Goal: Information Seeking & Learning: Learn about a topic

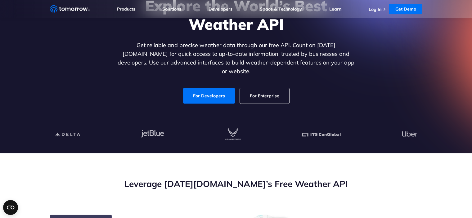
click at [256, 88] on link "For Enterprise" at bounding box center [264, 96] width 49 height 16
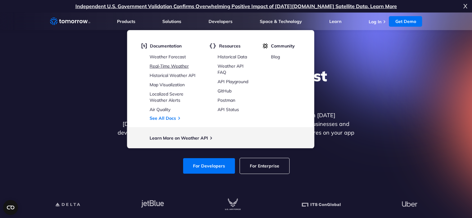
click at [178, 63] on link "Real-Time Weather" at bounding box center [168, 66] width 39 height 6
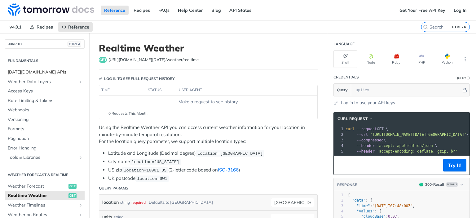
scroll to position [6, 0]
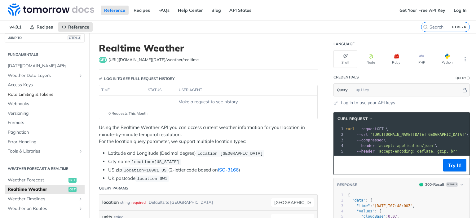
click at [31, 94] on span "Rate Limiting & Tokens" at bounding box center [45, 94] width 75 height 6
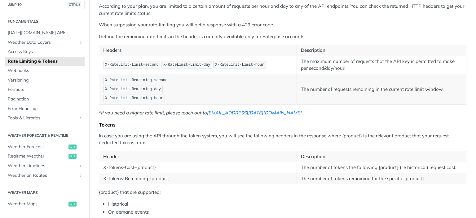
scroll to position [78, 0]
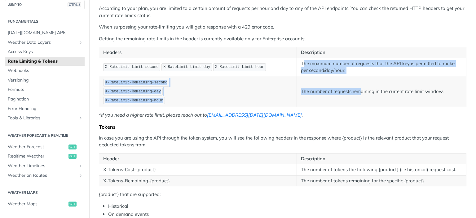
drag, startPoint x: 300, startPoint y: 61, endPoint x: 359, endPoint y: 76, distance: 60.1
click at [359, 76] on tbody "X-RateLimit-Limit-second X-RateLimit-Limit-day X-RateLimit-Limit-hour The maxim…" at bounding box center [283, 82] width 368 height 49
click at [359, 76] on td "The number of requests remaining in the current rate limit window." at bounding box center [382, 91] width 170 height 31
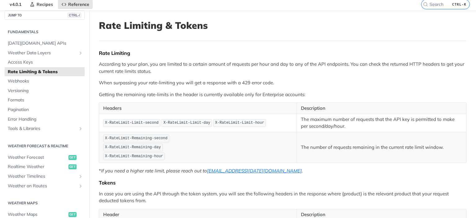
scroll to position [0, 0]
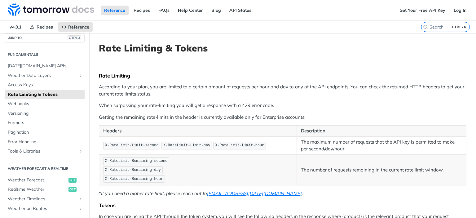
click at [267, 82] on div "Rate Limiting According to your plan, you are limited to a certain amount of re…" at bounding box center [283, 194] width 368 height 242
click at [73, 77] on link "Weather Data Layers" at bounding box center [45, 75] width 80 height 9
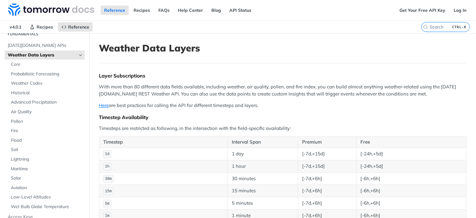
click at [202, 83] on p "With more than 80 different data fields available, including weather, air quali…" at bounding box center [283, 90] width 368 height 14
click at [34, 54] on span "Weather Data Layers" at bounding box center [42, 55] width 69 height 6
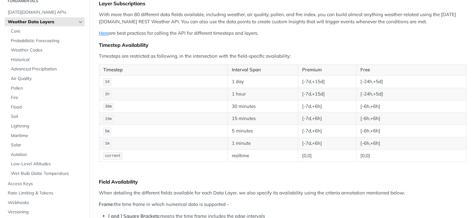
scroll to position [74, 0]
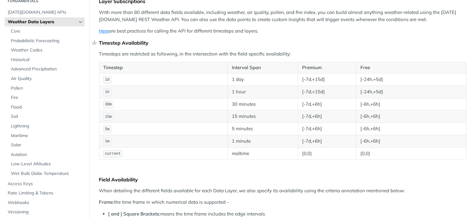
click at [234, 45] on div "Timestep Availability" at bounding box center [283, 43] width 368 height 6
click at [427, 111] on td "[-6h,+6h]" at bounding box center [411, 116] width 110 height 12
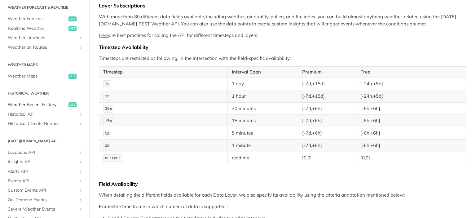
scroll to position [272, 0]
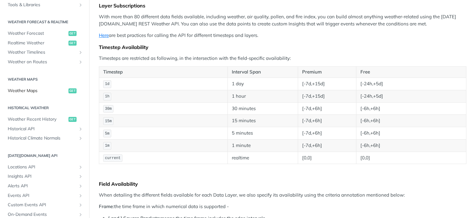
click at [36, 93] on span "Weather Maps" at bounding box center [37, 91] width 59 height 6
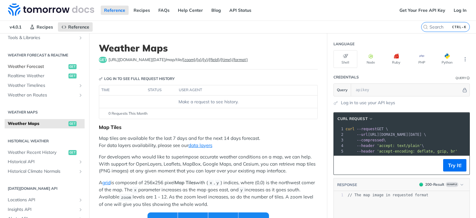
click at [32, 64] on span "Weather Forecast" at bounding box center [37, 67] width 59 height 6
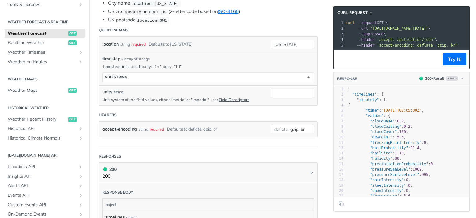
scroll to position [159, 0]
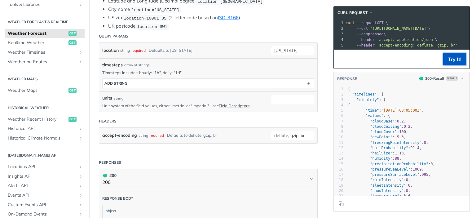
click at [446, 61] on button "Try It!" at bounding box center [455, 59] width 23 height 12
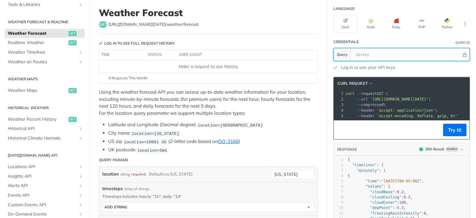
scroll to position [33, 0]
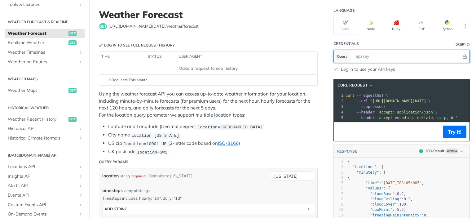
paste input "TURSXOHsvqKxFEbuZvQI3AgQEFU59J8W"
type input "TURSXOHsvqKxFEbuZvQI3AgQEFU59J8W"
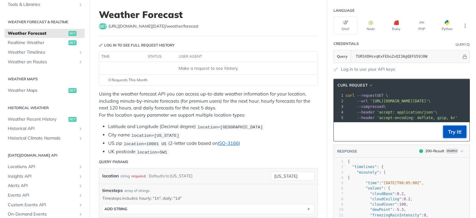
click at [444, 129] on button "Try It!" at bounding box center [455, 132] width 23 height 12
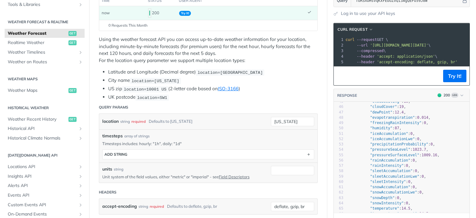
scroll to position [134, 0]
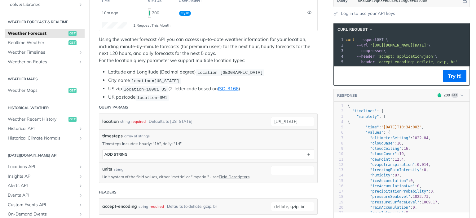
click at [231, 118] on div "location string required Defaults to new york" at bounding box center [181, 121] width 159 height 9
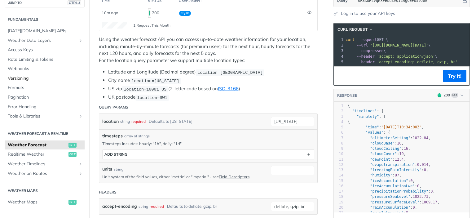
scroll to position [12, 0]
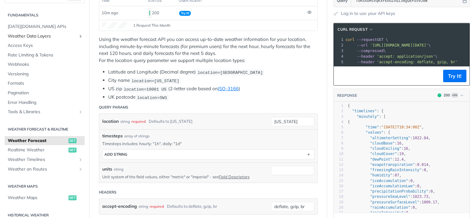
click at [58, 37] on span "Weather Data Layers" at bounding box center [42, 36] width 69 height 6
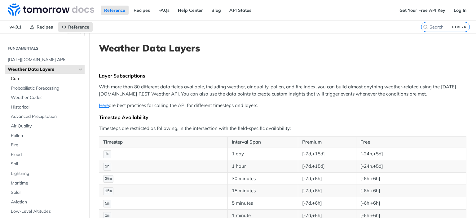
click at [20, 76] on span "Core" at bounding box center [47, 79] width 72 height 6
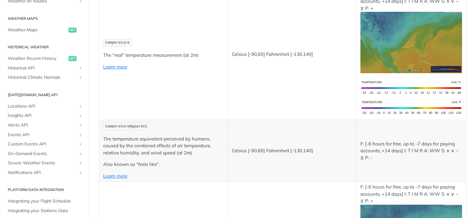
scroll to position [346, 0]
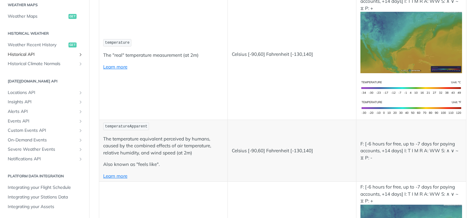
click at [53, 56] on span "Historical API" at bounding box center [42, 54] width 69 height 6
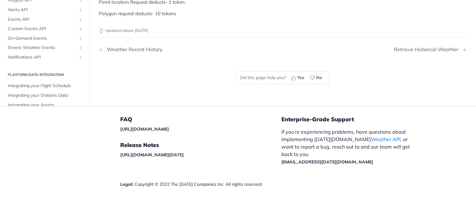
scroll to position [300, 0]
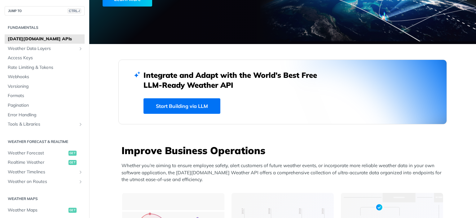
scroll to position [120, 0]
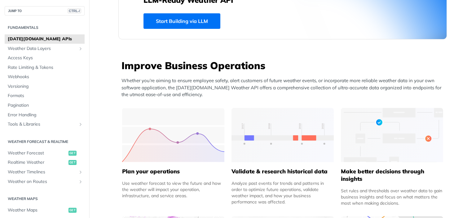
scroll to position [190, 0]
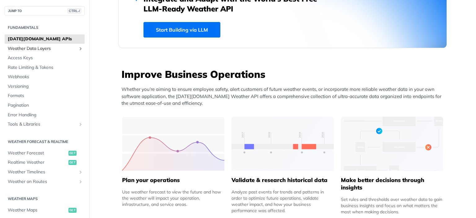
click at [35, 51] on span "Weather Data Layers" at bounding box center [42, 49] width 69 height 6
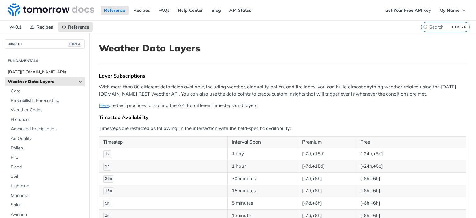
click at [47, 70] on span "Tomorrow.io APIs" at bounding box center [45, 72] width 75 height 6
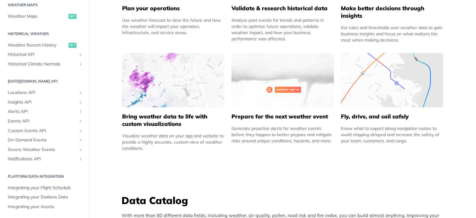
scroll to position [360, 0]
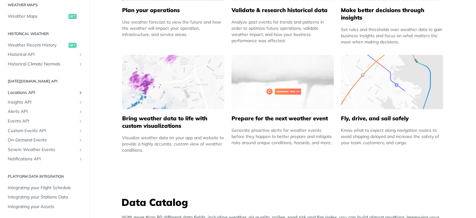
click at [25, 94] on span "Locations API" at bounding box center [42, 93] width 69 height 6
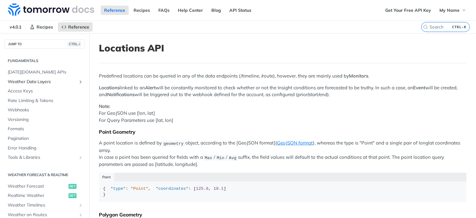
click at [48, 82] on span "Weather Data Layers" at bounding box center [42, 82] width 69 height 6
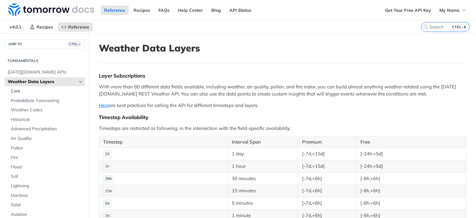
click at [27, 93] on span "Core" at bounding box center [47, 91] width 72 height 6
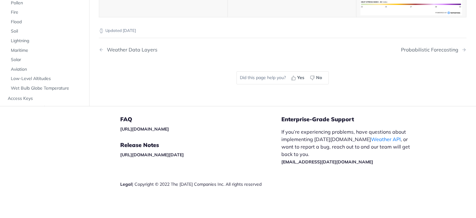
scroll to position [2963, 0]
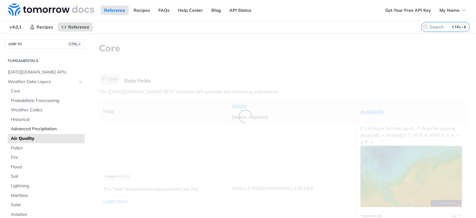
click at [47, 129] on span "Advanced Precipitation" at bounding box center [47, 129] width 72 height 6
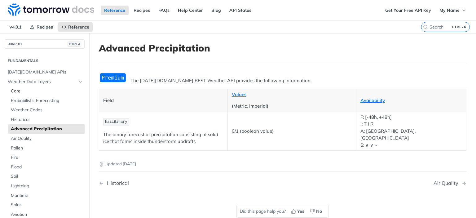
click at [11, 93] on span "Core" at bounding box center [47, 91] width 72 height 6
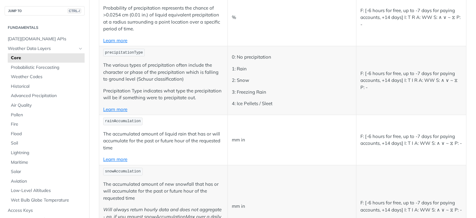
scroll to position [1090, 0]
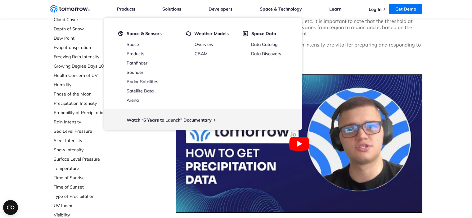
scroll to position [176, 0]
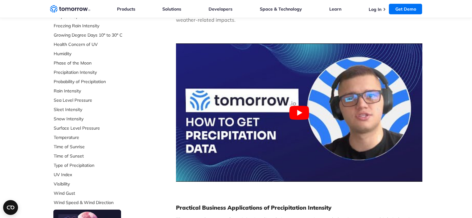
click at [441, 47] on div "Select Data Layer Core Accumulation of Ice Accumulation of LWE Snow (Snow Water…" at bounding box center [236, 217] width 472 height 690
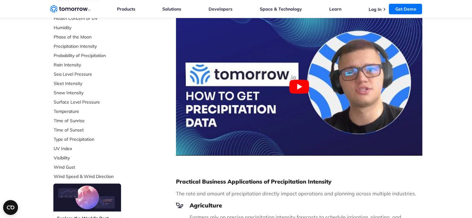
scroll to position [0, 0]
